Goal: Information Seeking & Learning: Learn about a topic

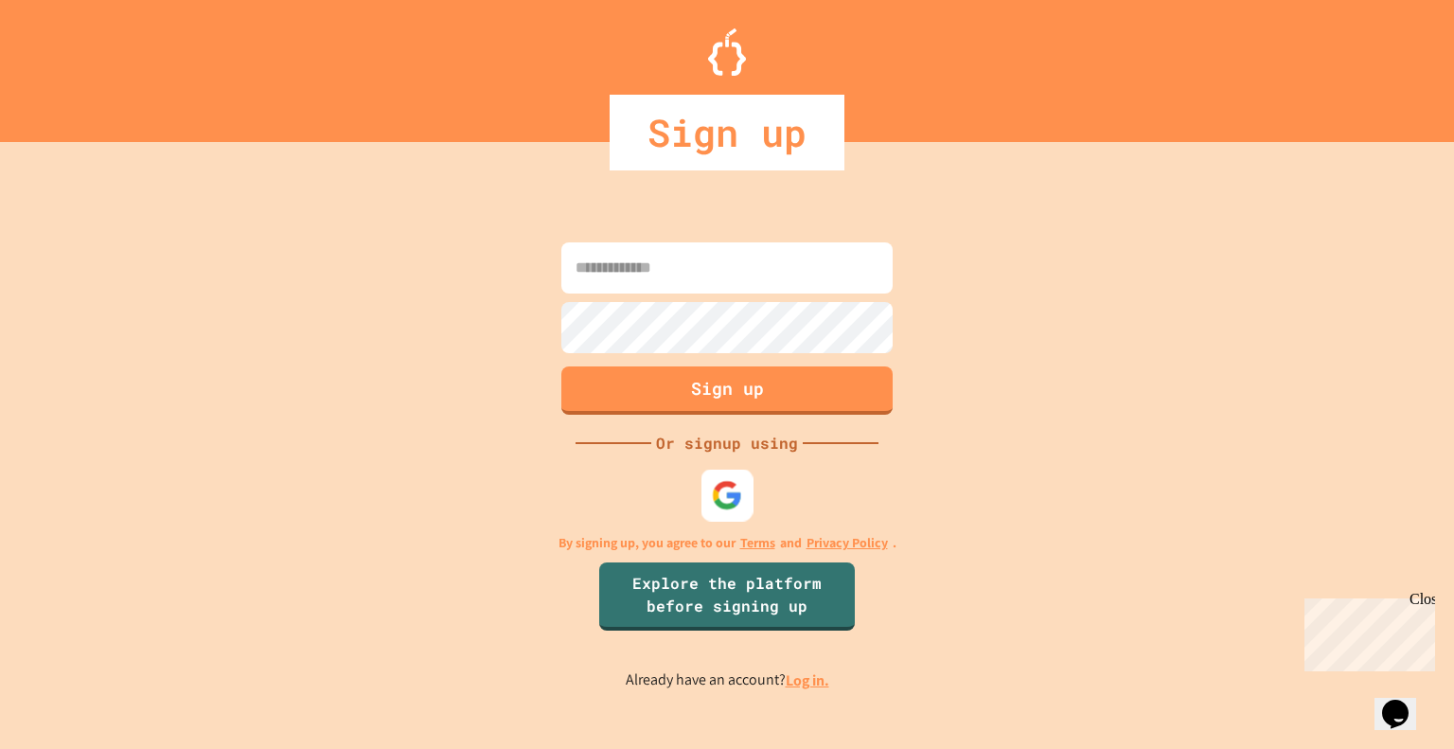
click at [710, 482] on div at bounding box center [727, 494] width 52 height 52
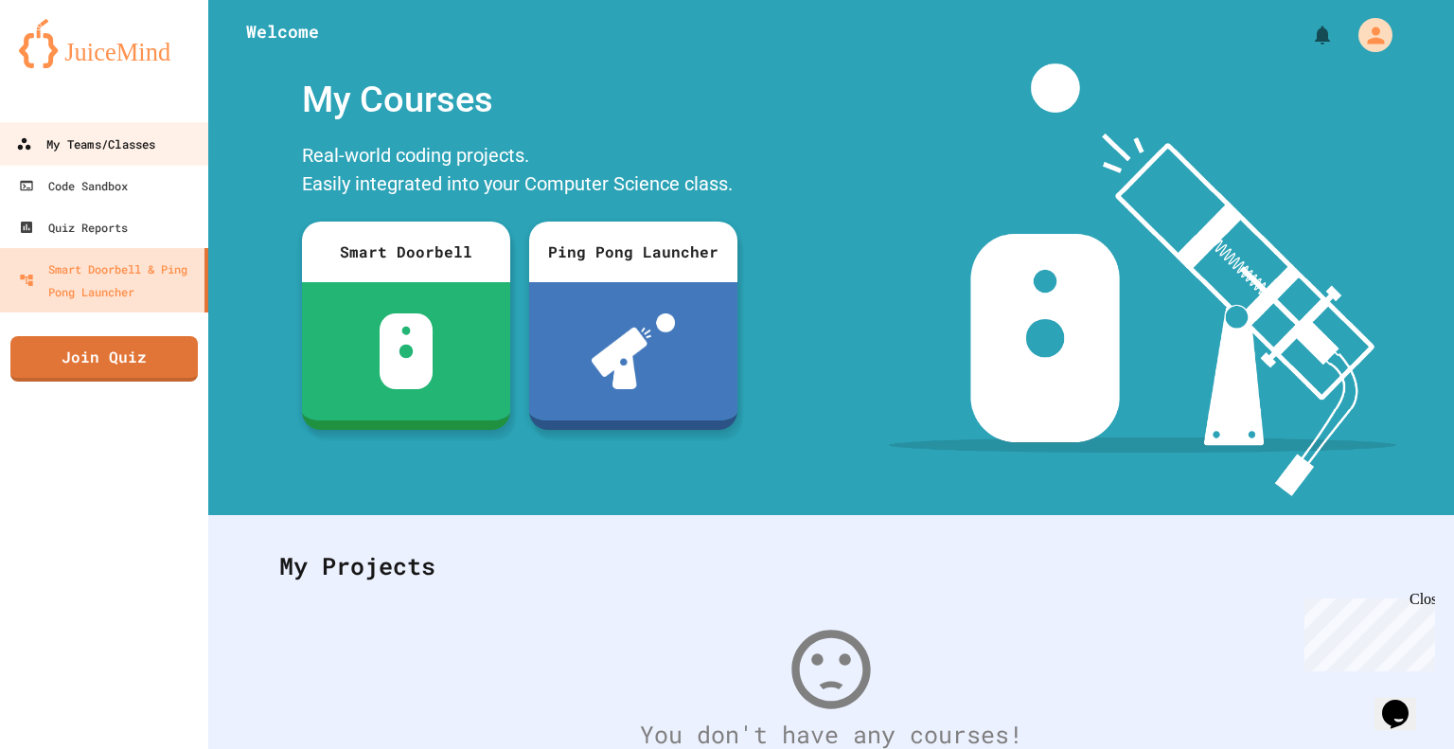
click at [86, 150] on div "My Teams/Classes" at bounding box center [85, 144] width 139 height 24
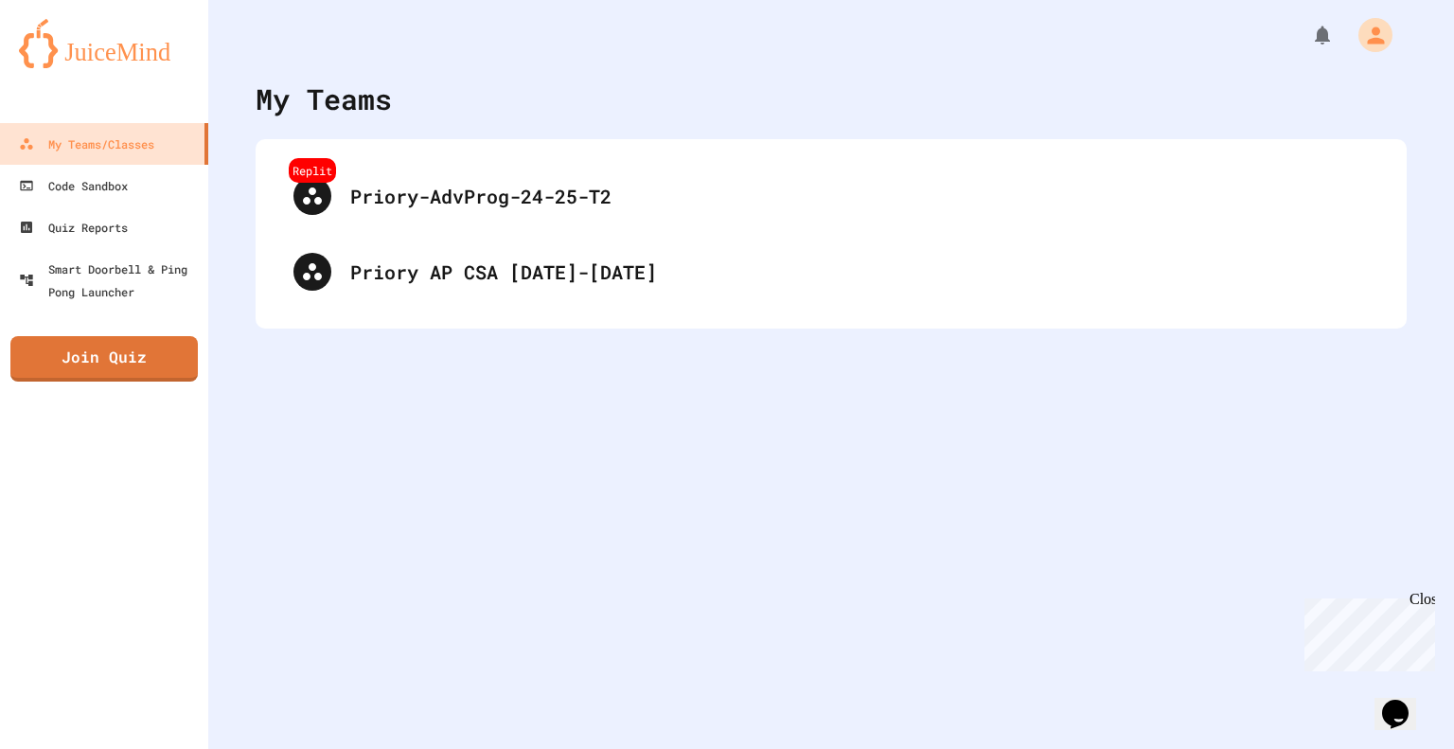
click at [489, 313] on div "Replit Priory-AdvProg-24-25-T2 Priory AP CSA [DATE]-[DATE]" at bounding box center [831, 233] width 1151 height 189
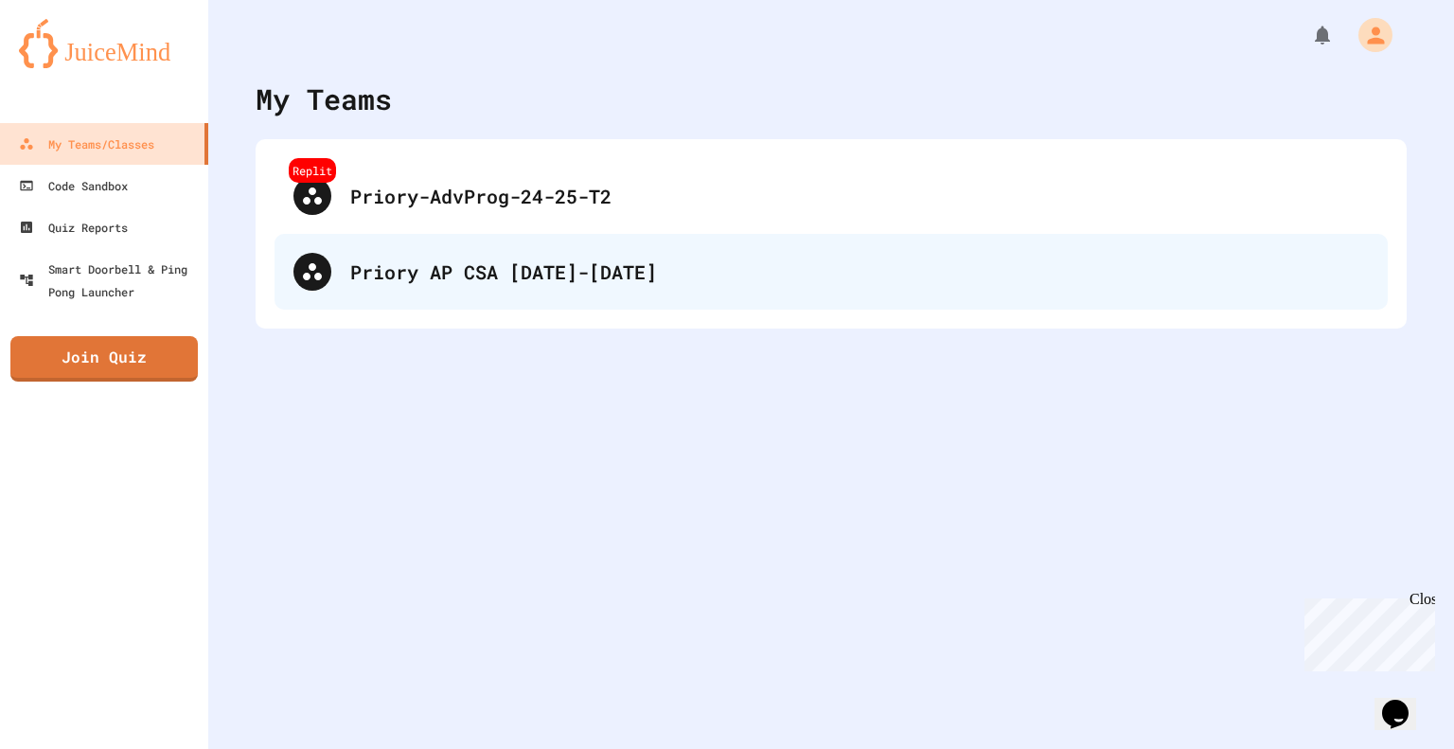
click at [488, 301] on div "Priory AP CSA [DATE]-[DATE]" at bounding box center [830, 272] width 1113 height 76
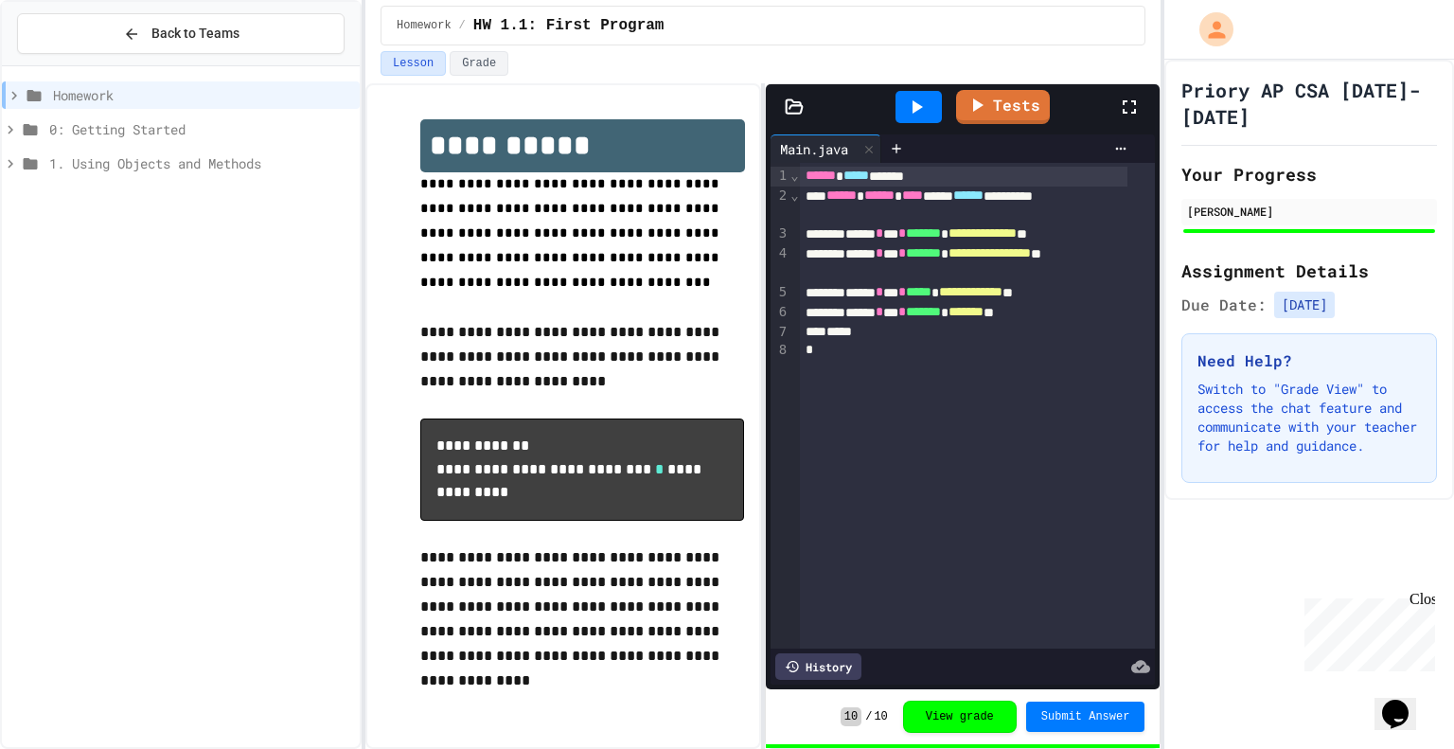
click at [927, 115] on icon at bounding box center [916, 107] width 23 height 23
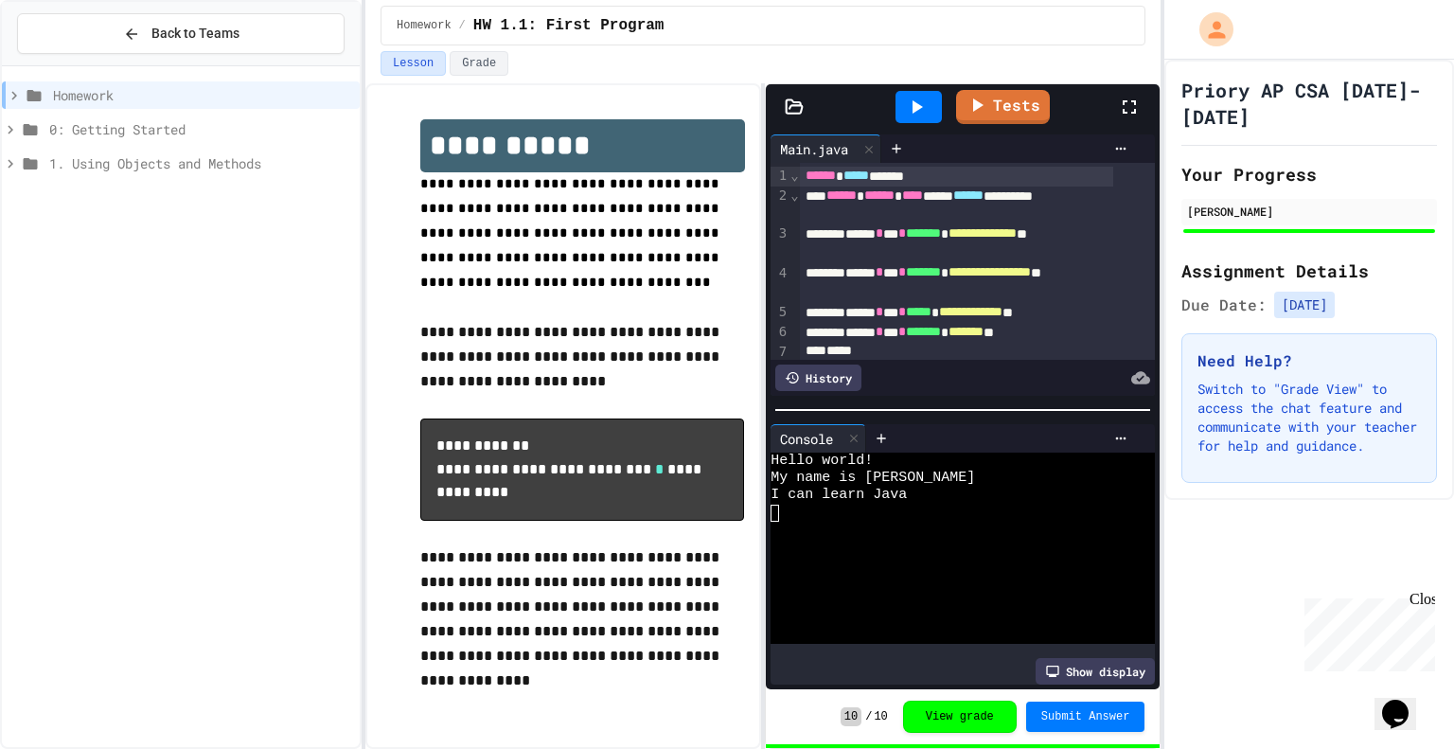
click at [158, 137] on span "0: Getting Started" at bounding box center [200, 129] width 303 height 20
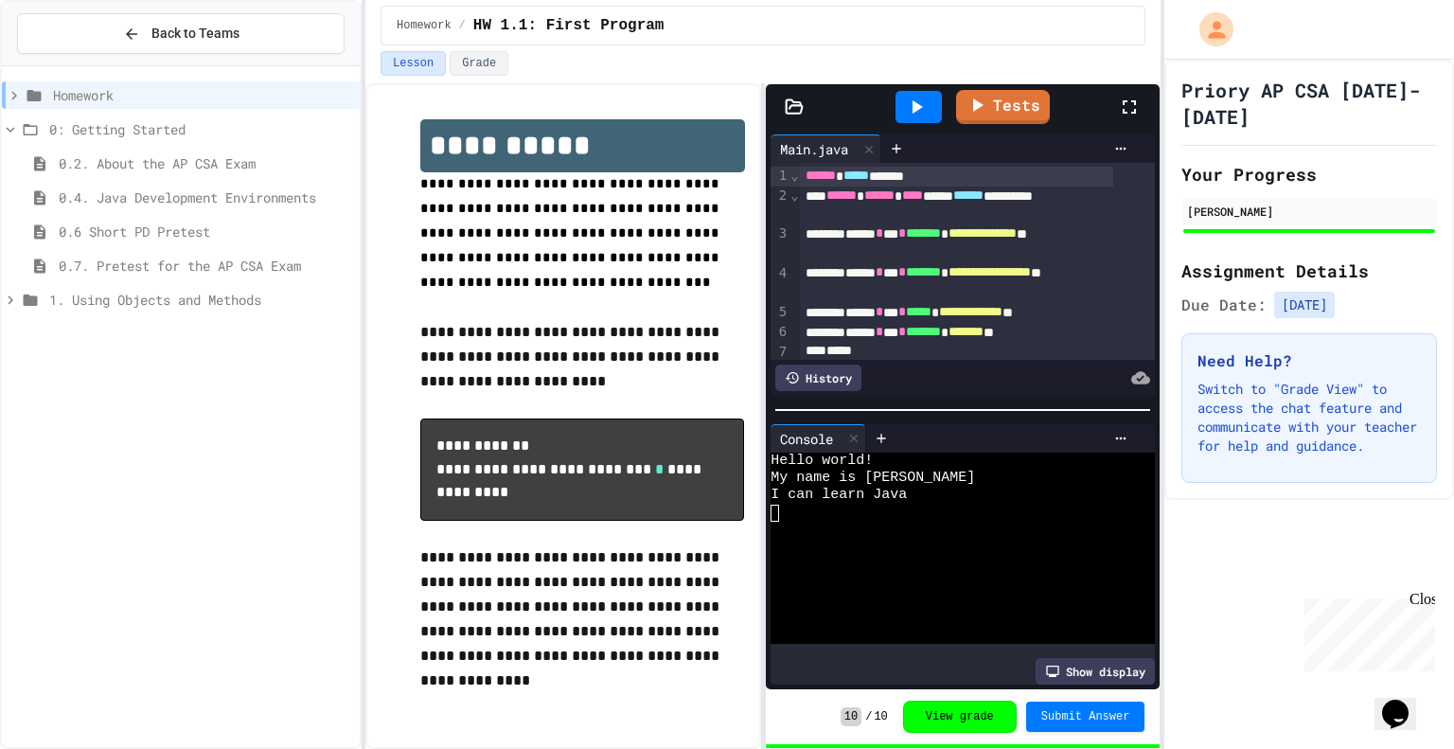
click at [149, 117] on div "0: Getting Started" at bounding box center [181, 128] width 358 height 27
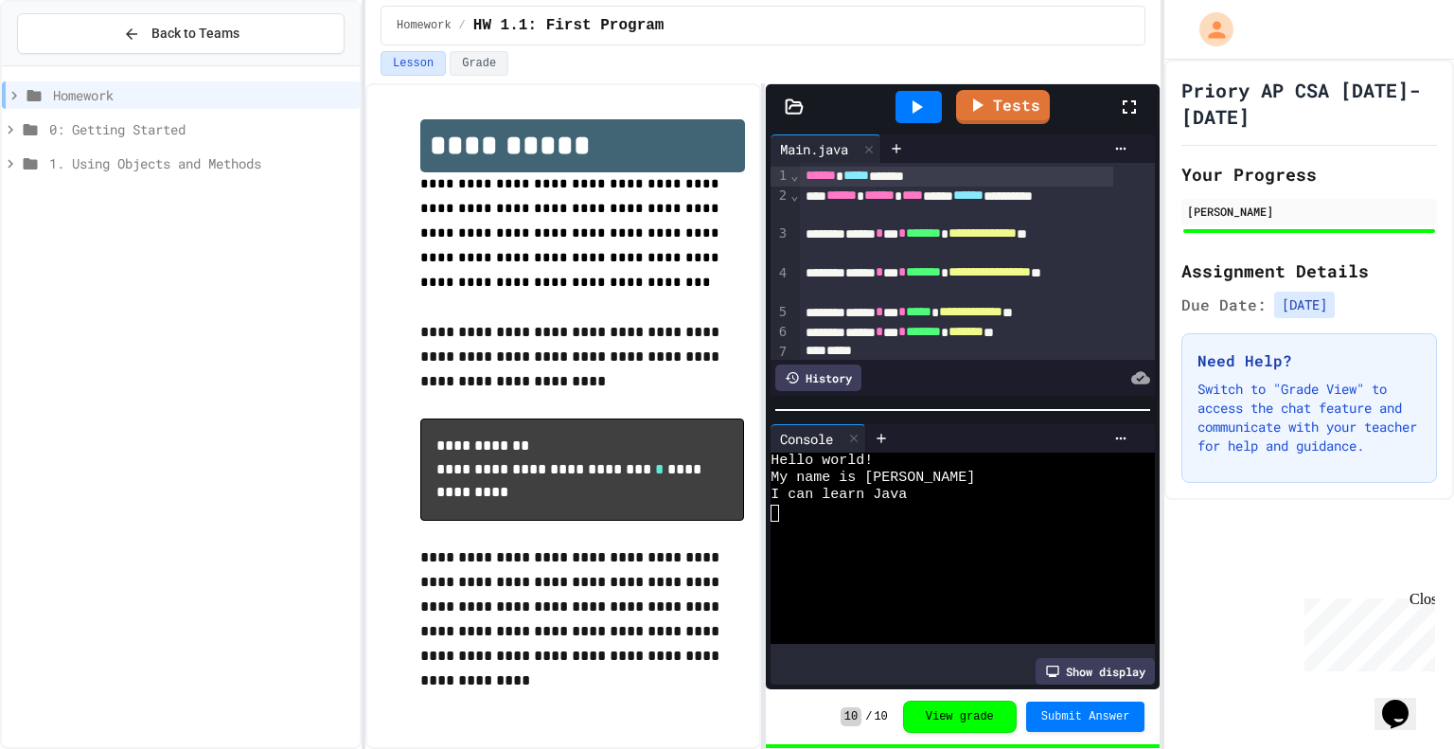
click at [140, 170] on span "1. Using Objects and Methods" at bounding box center [200, 163] width 303 height 20
click at [127, 160] on span "1. Using Objects and Methods" at bounding box center [200, 163] width 303 height 20
drag, startPoint x: 121, startPoint y: 171, endPoint x: 111, endPoint y: 181, distance: 14.1
click at [118, 173] on div "1. Using Objects and Methods" at bounding box center [181, 163] width 358 height 27
click at [105, 211] on div "1.1. Introduction to Algorithms, Programming, and Compilers" at bounding box center [181, 201] width 358 height 34
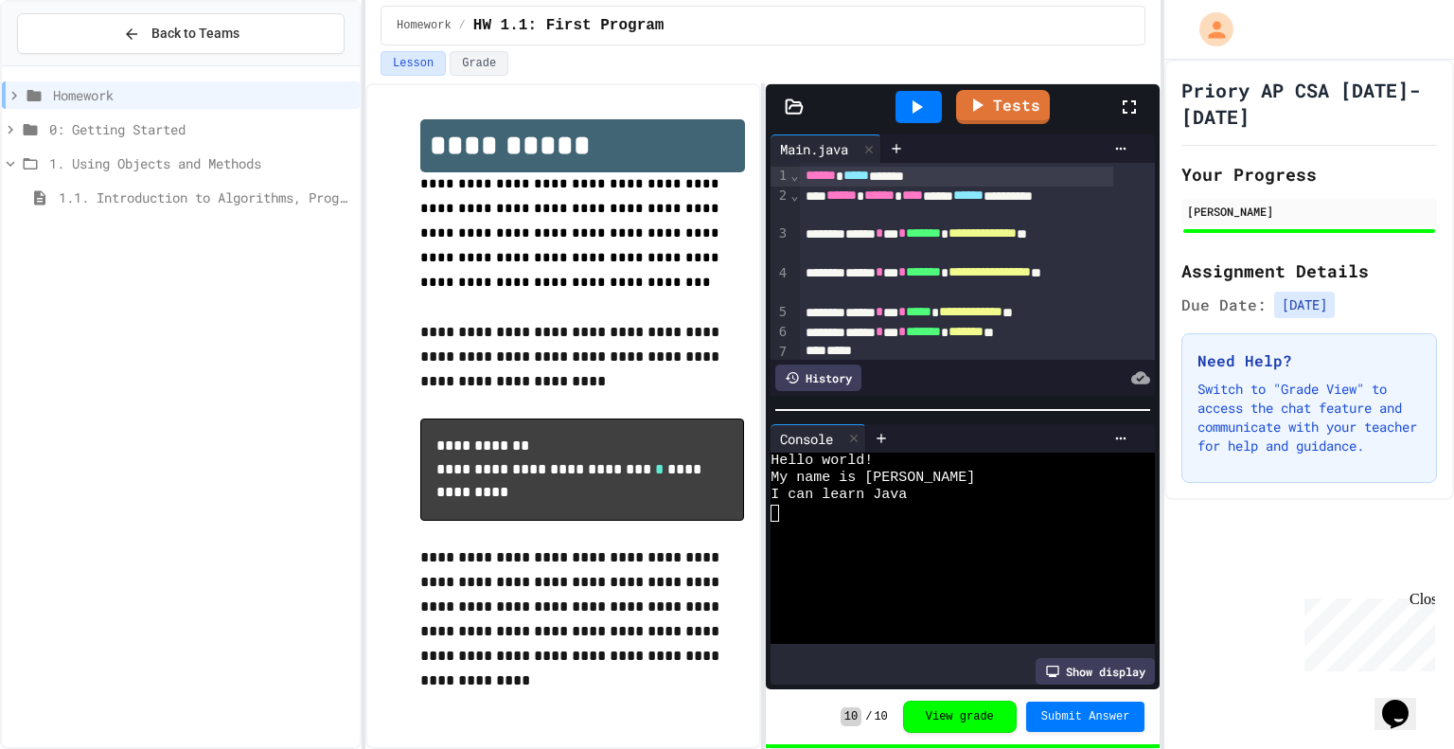
click at [114, 179] on div "1. Using Objects and Methods" at bounding box center [181, 167] width 358 height 34
click at [115, 184] on div "1.1. Introduction to Algorithms, Programming, and Compilers" at bounding box center [181, 197] width 358 height 27
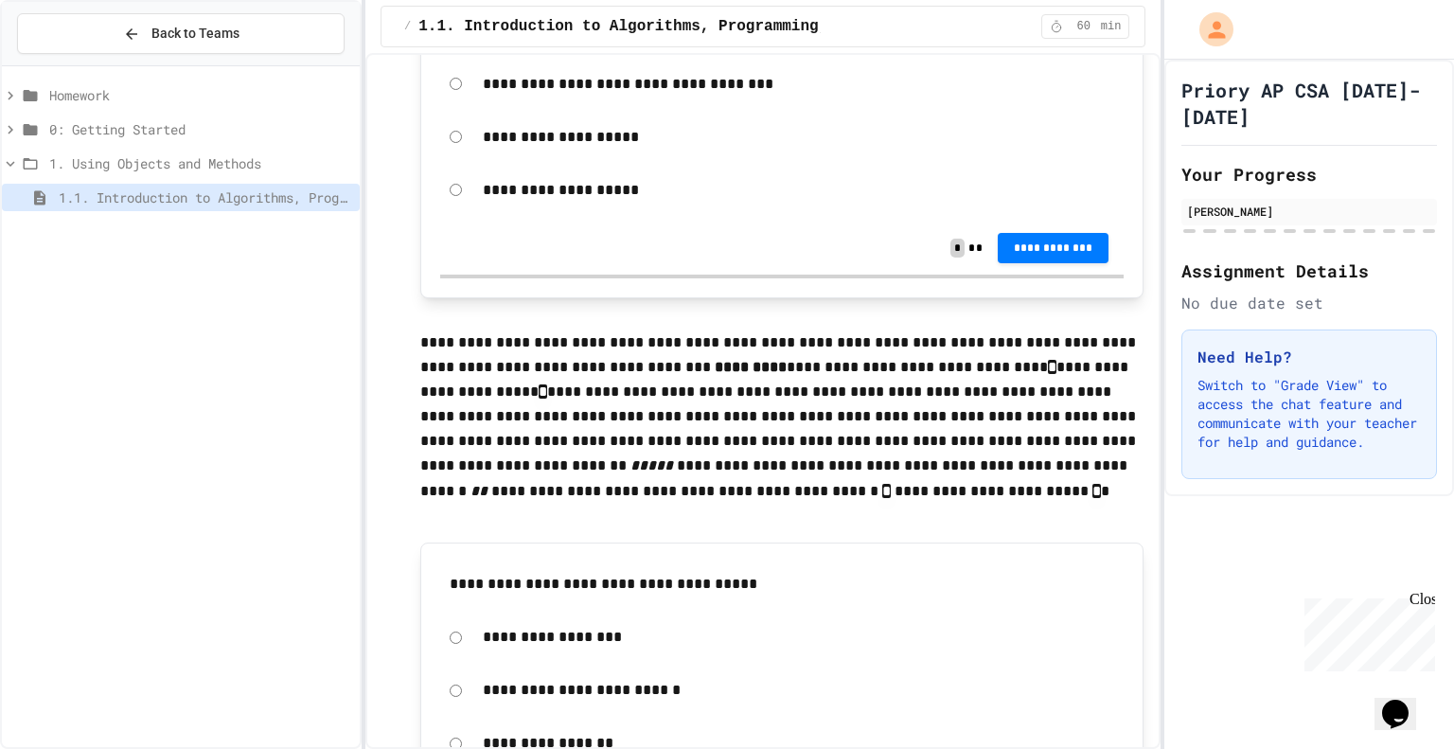
scroll to position [5205, 0]
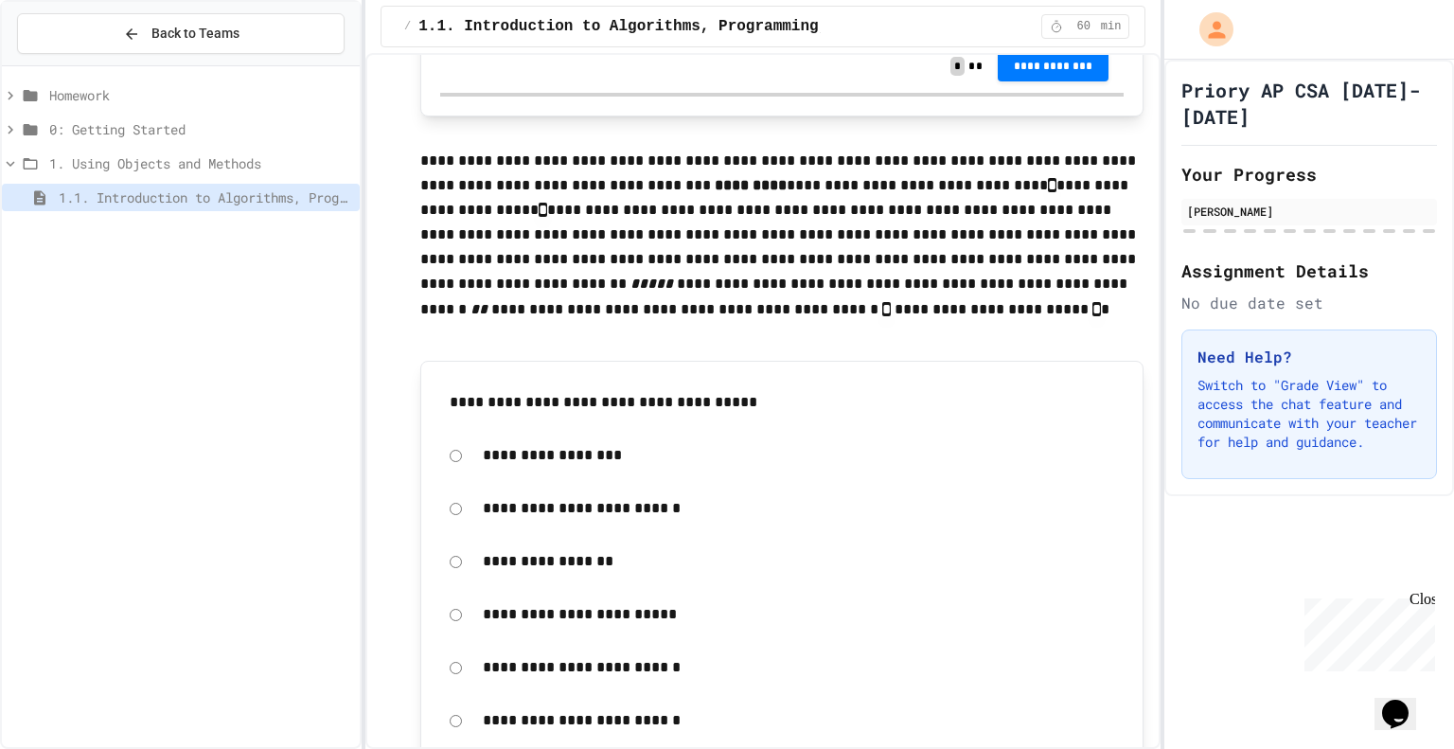
click at [145, 135] on span "0: Getting Started" at bounding box center [200, 129] width 303 height 20
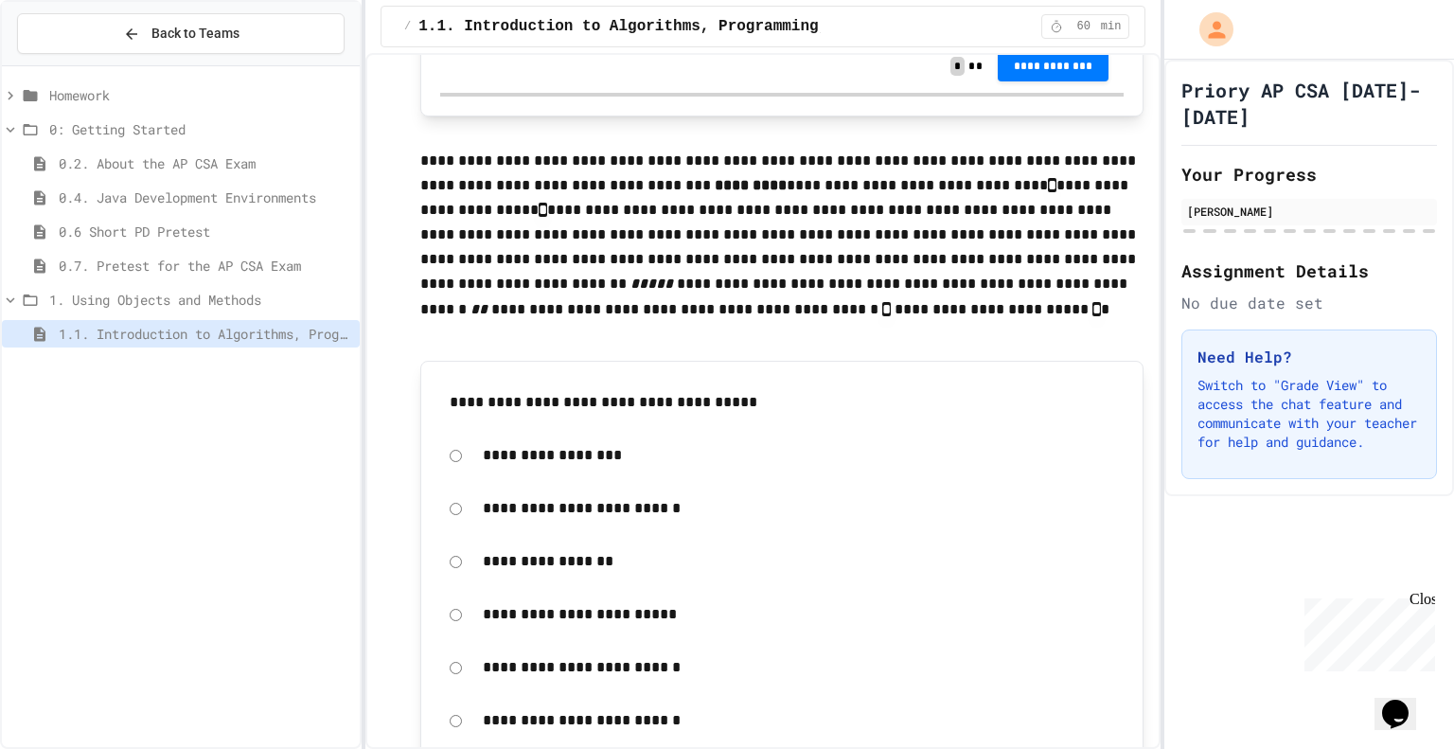
click at [107, 89] on span "Homework" at bounding box center [200, 95] width 303 height 20
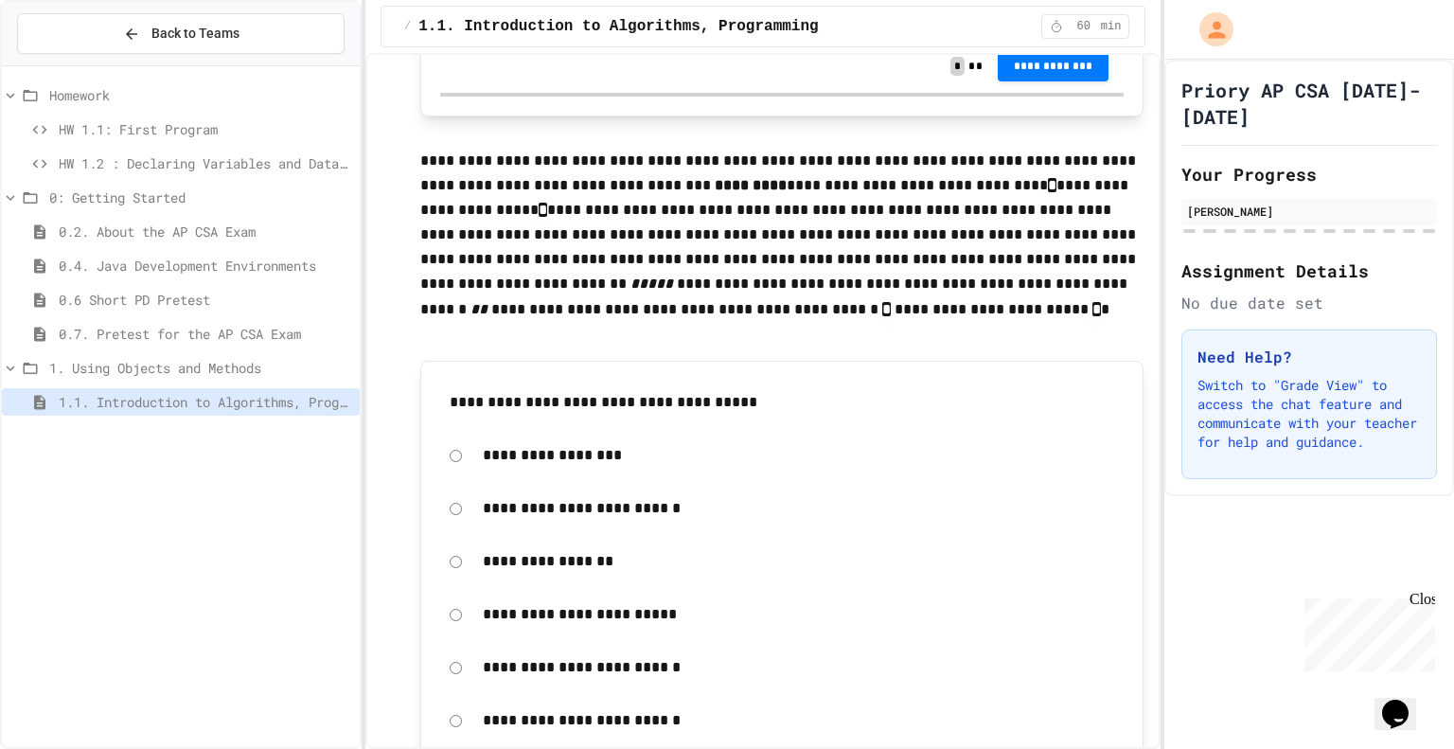
click at [110, 159] on span "HW 1.2 : Declaring Variables and Data Types" at bounding box center [205, 163] width 293 height 20
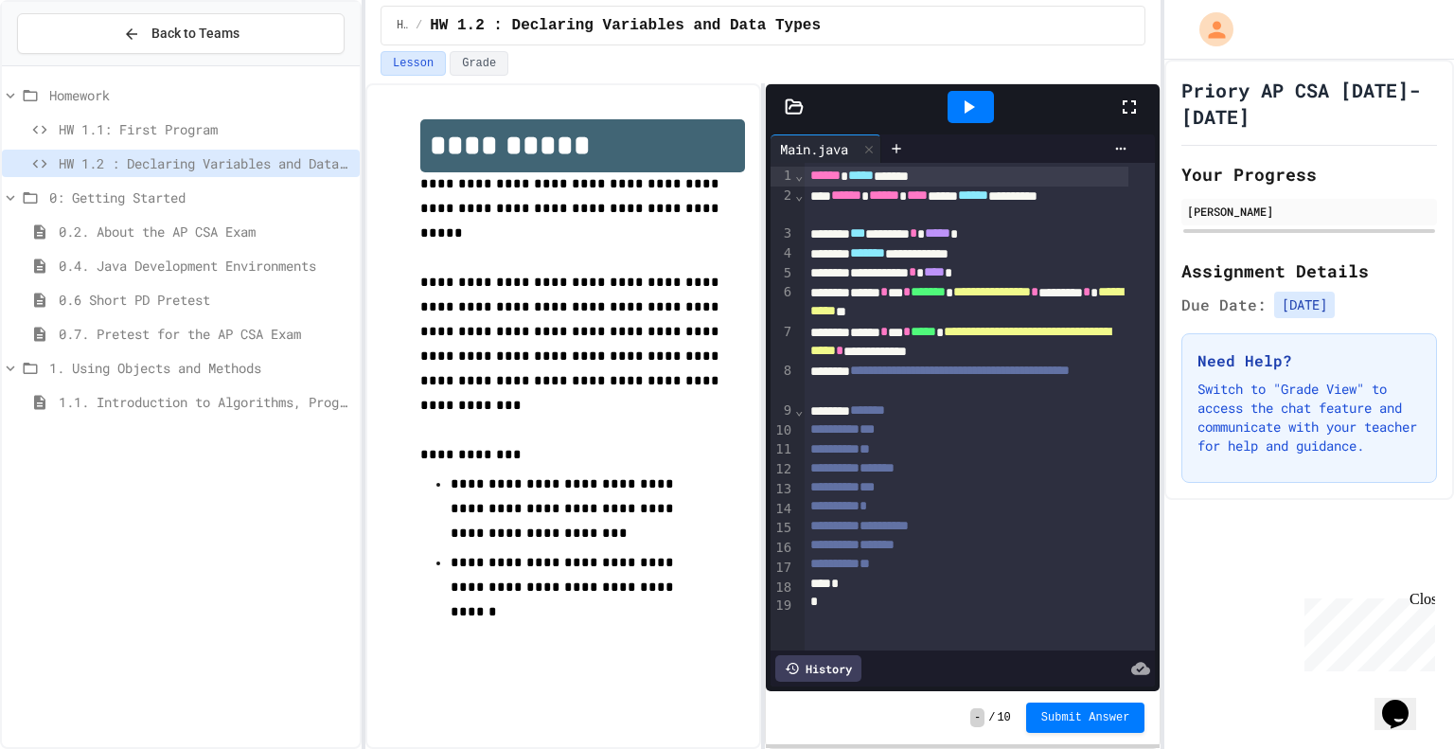
click at [983, 111] on div at bounding box center [970, 107] width 46 height 32
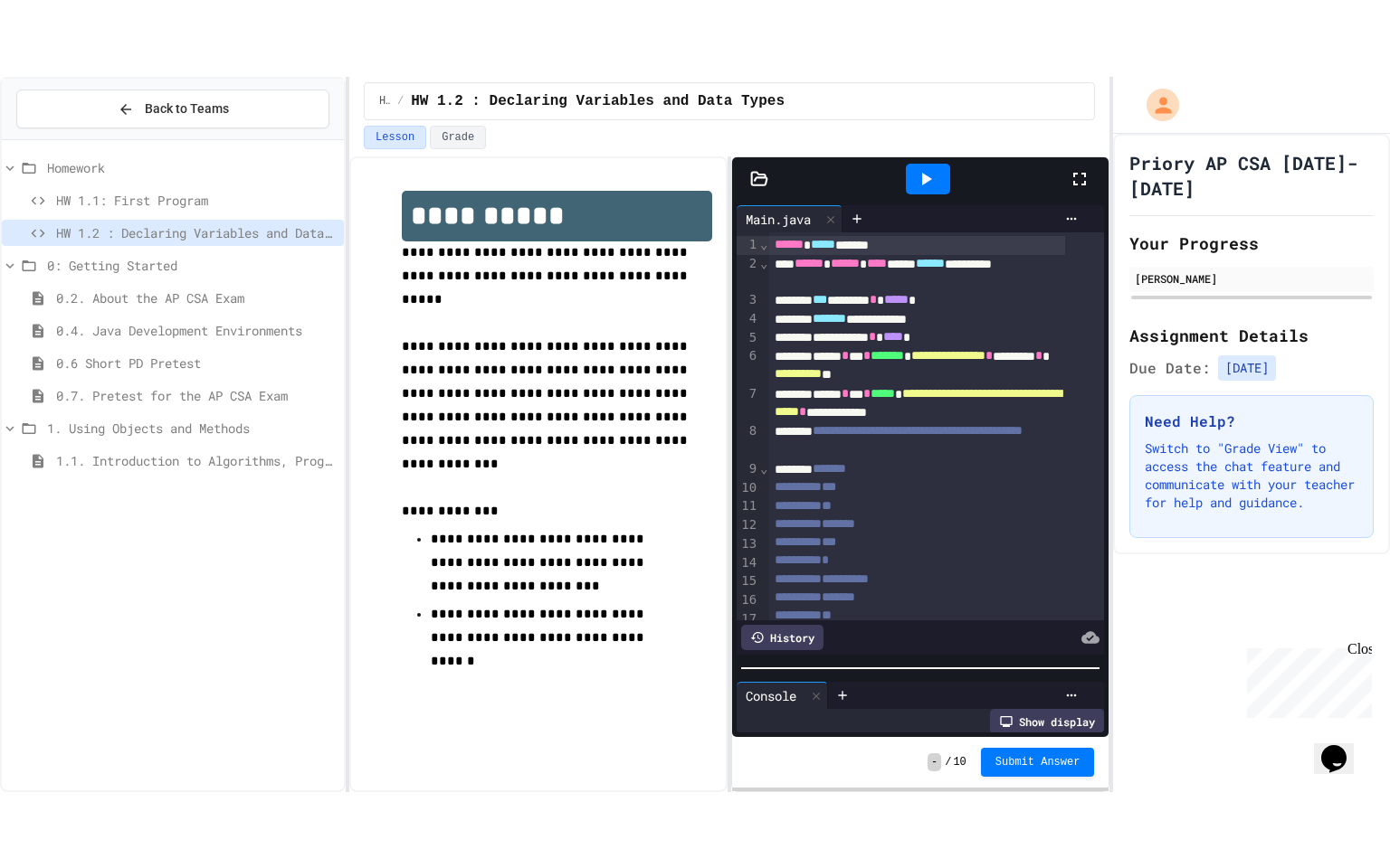
scroll to position [33, 0]
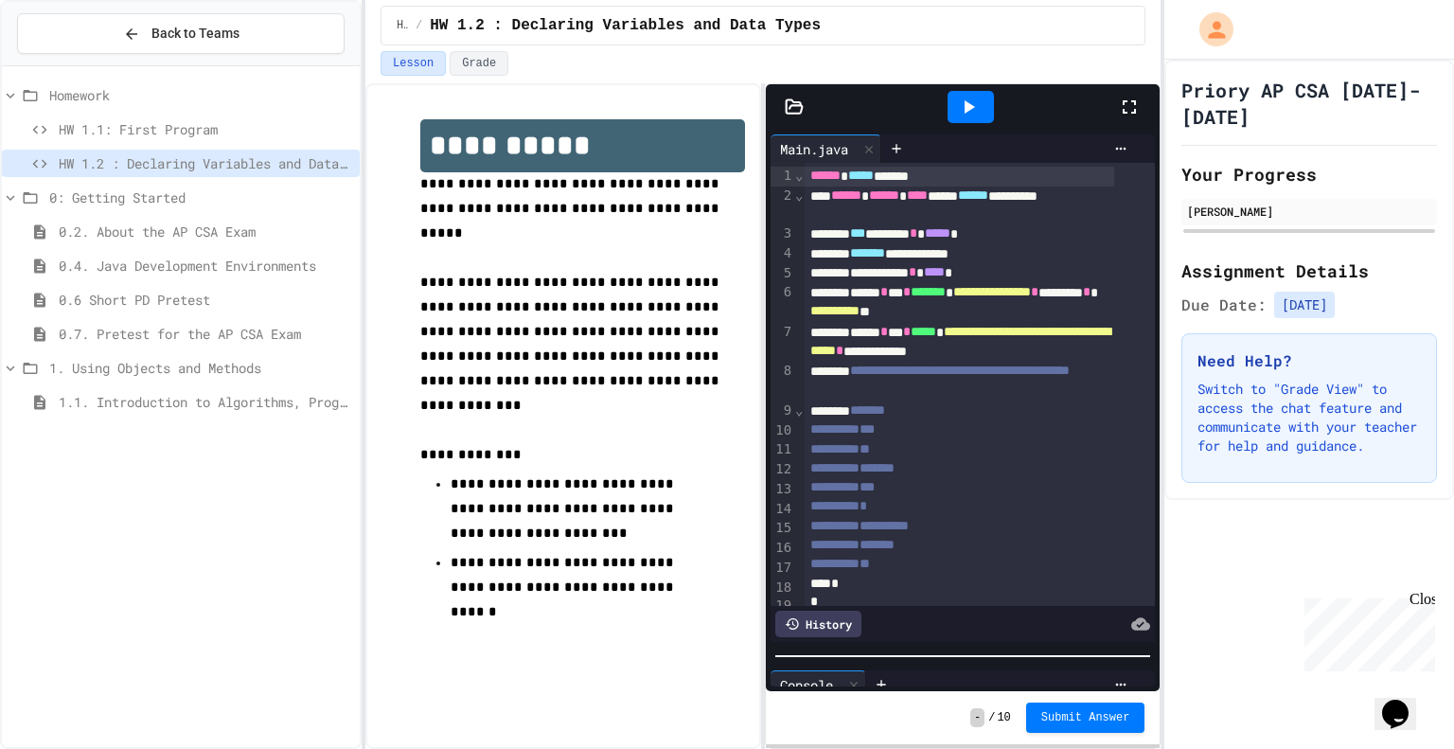
click at [973, 650] on div at bounding box center [963, 655] width 394 height 19
click at [1124, 96] on icon at bounding box center [1129, 107] width 23 height 23
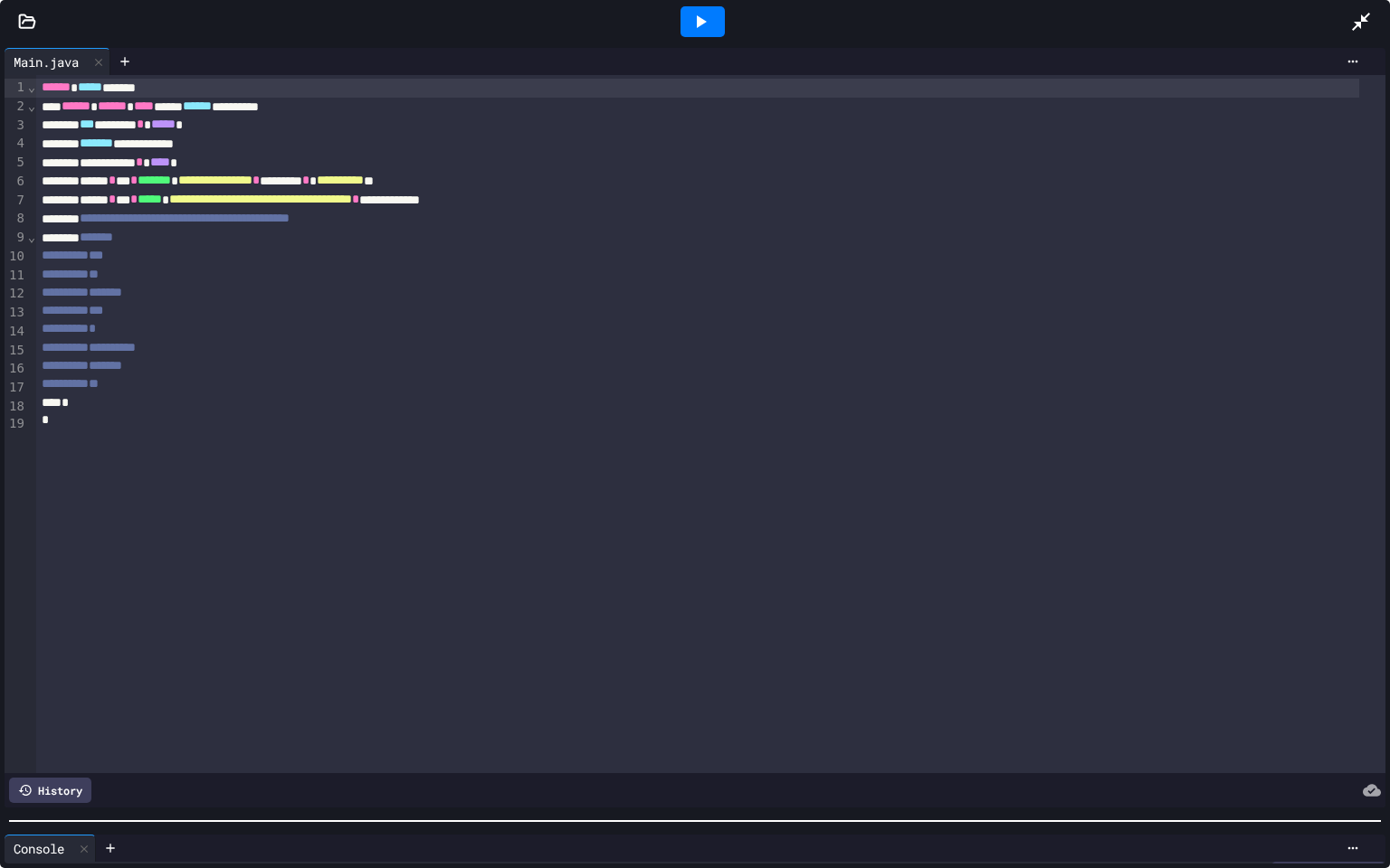
click at [705, 18] on icon at bounding box center [700, 21] width 22 height 22
click at [718, 36] on div at bounding box center [703, 22] width 44 height 31
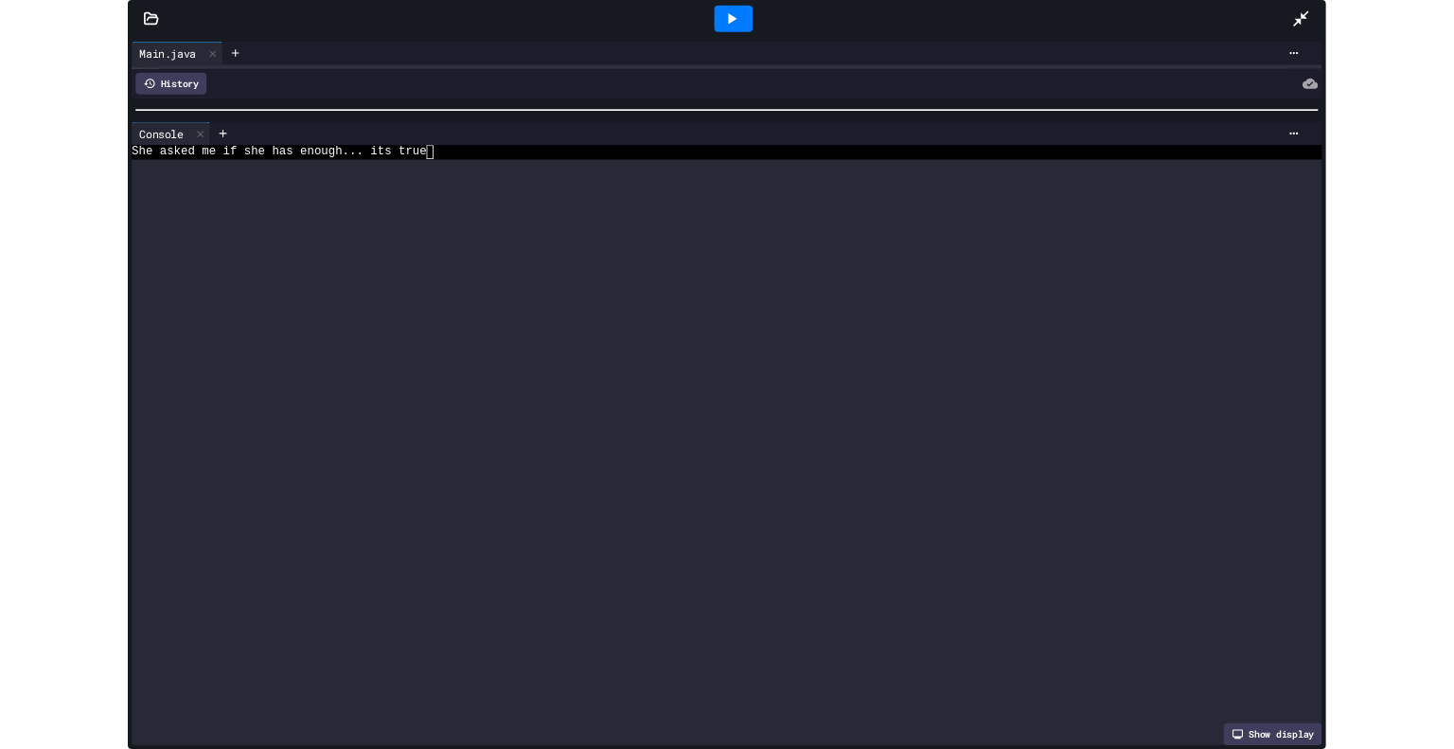
scroll to position [0, 0]
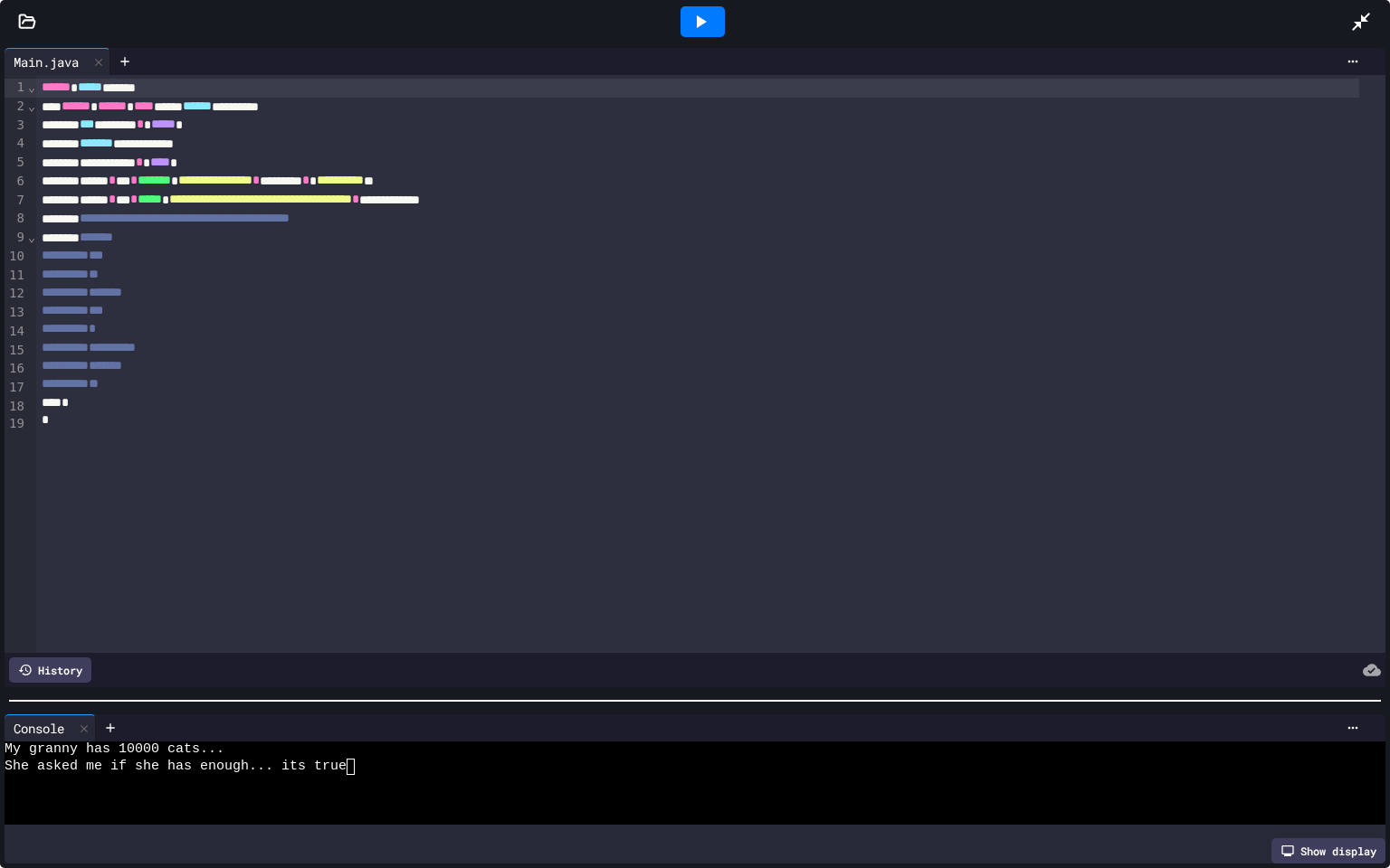
click at [302, 692] on div at bounding box center [695, 701] width 1390 height 18
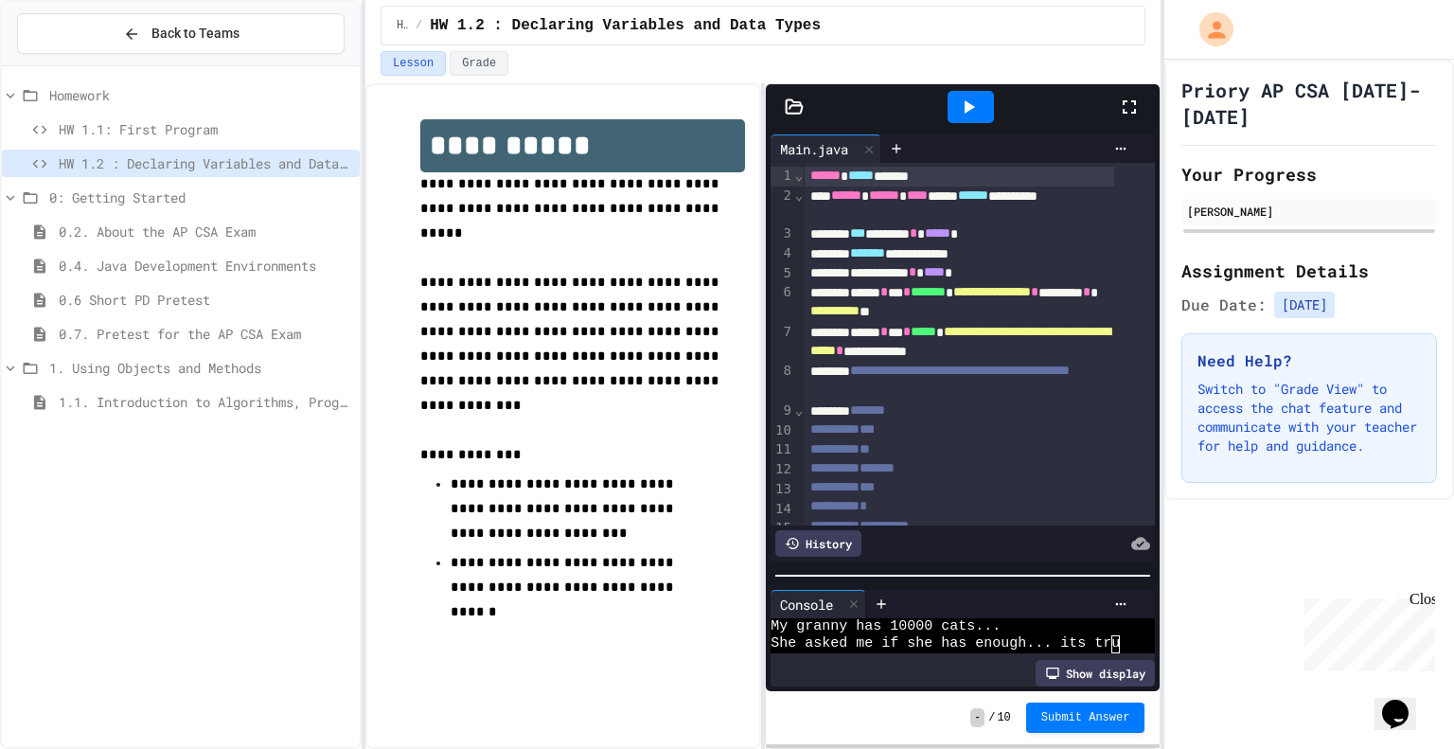
click at [1321, 431] on p "Switch to "Grade View" to access the chat feature and communicate with your tea…" at bounding box center [1308, 417] width 223 height 76
click at [1132, 116] on icon at bounding box center [1129, 107] width 23 height 23
